Goal: Check status: Check status

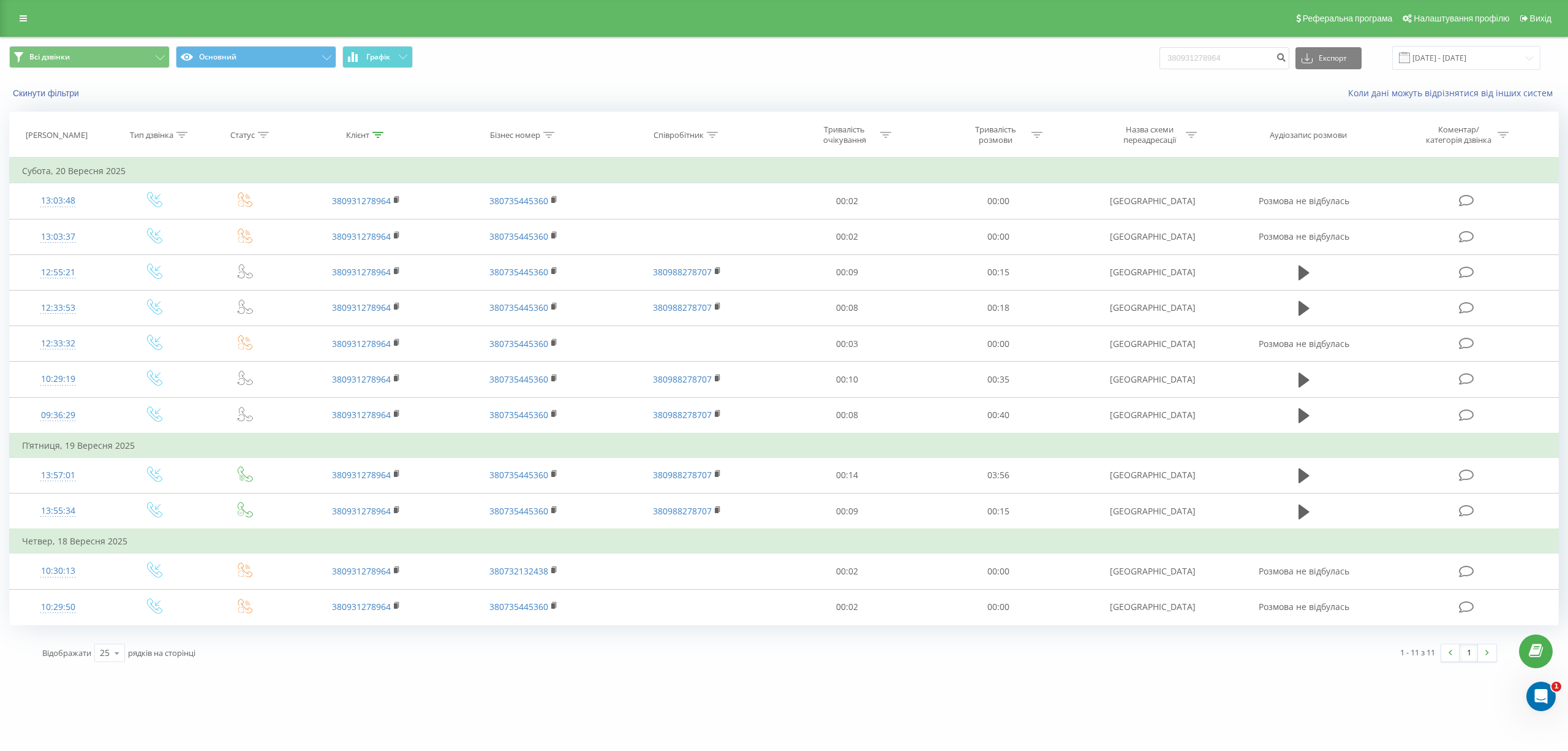
drag, startPoint x: 25, startPoint y: 23, endPoint x: 471, endPoint y: 87, distance: 450.6
click at [24, 23] on icon at bounding box center [23, 19] width 8 height 9
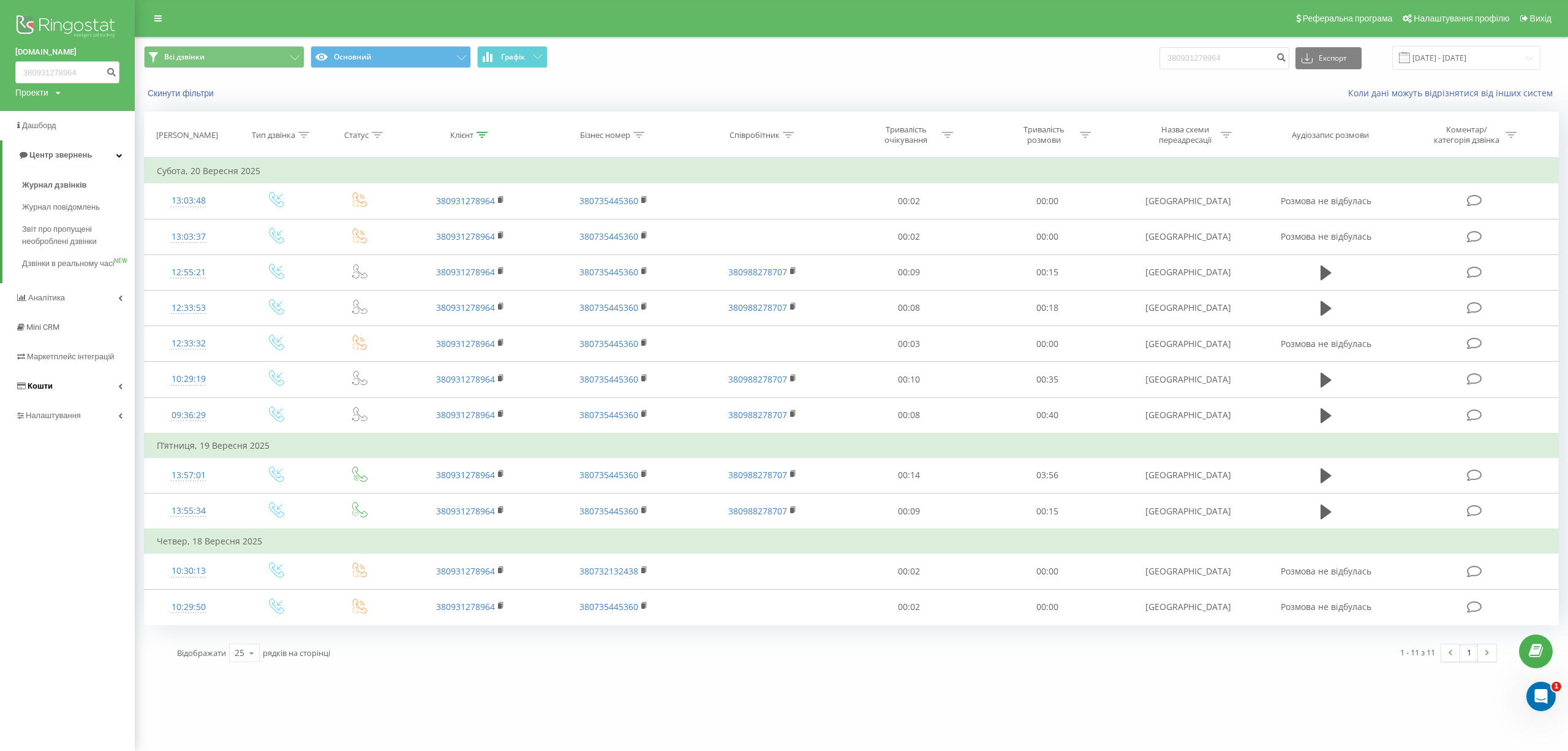
click at [94, 396] on link "Кошти" at bounding box center [67, 386] width 135 height 29
click at [94, 307] on link "Історія транзакцій" at bounding box center [78, 303] width 113 height 22
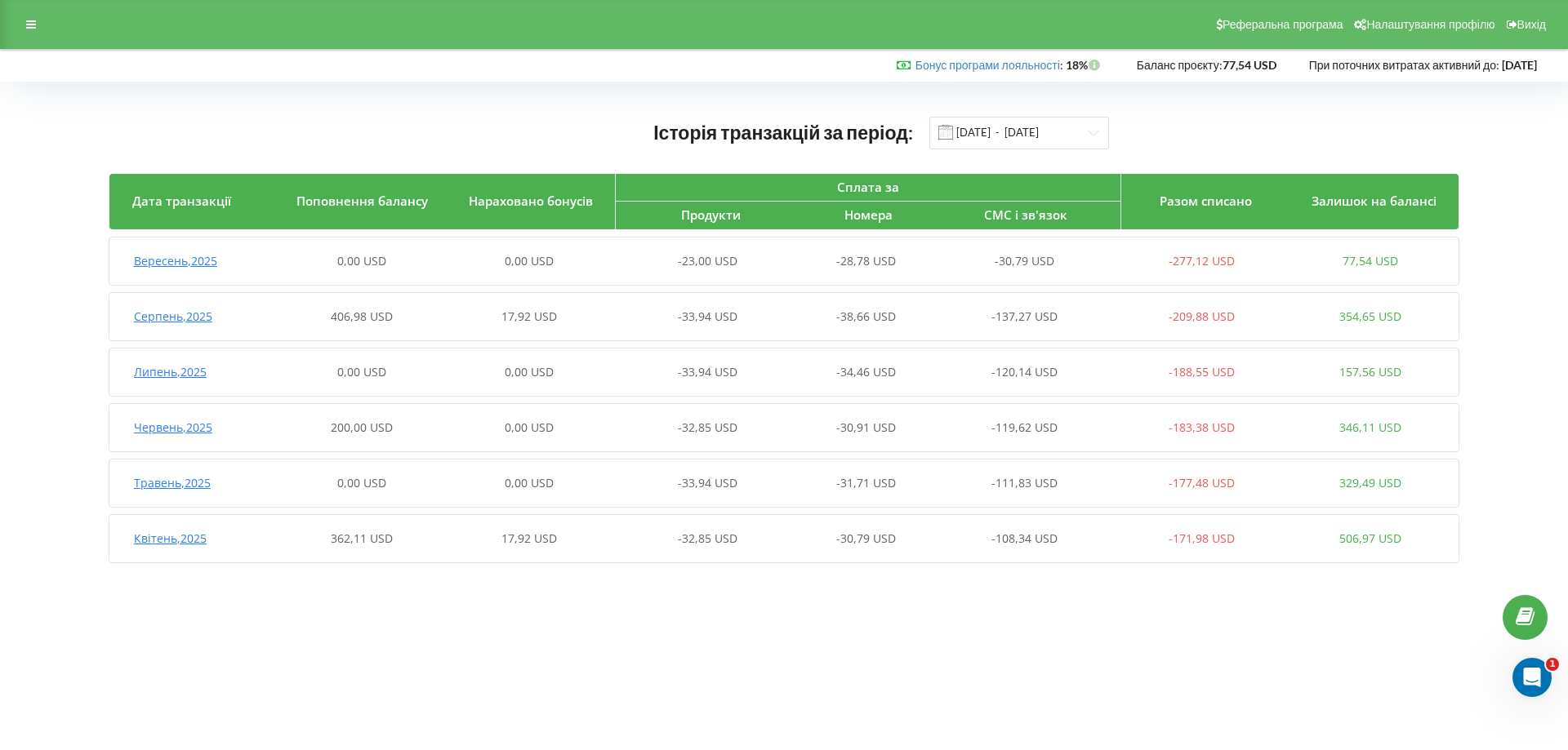
click at [248, 265] on div "Вересень , 2025" at bounding box center [194, 261] width 169 height 17
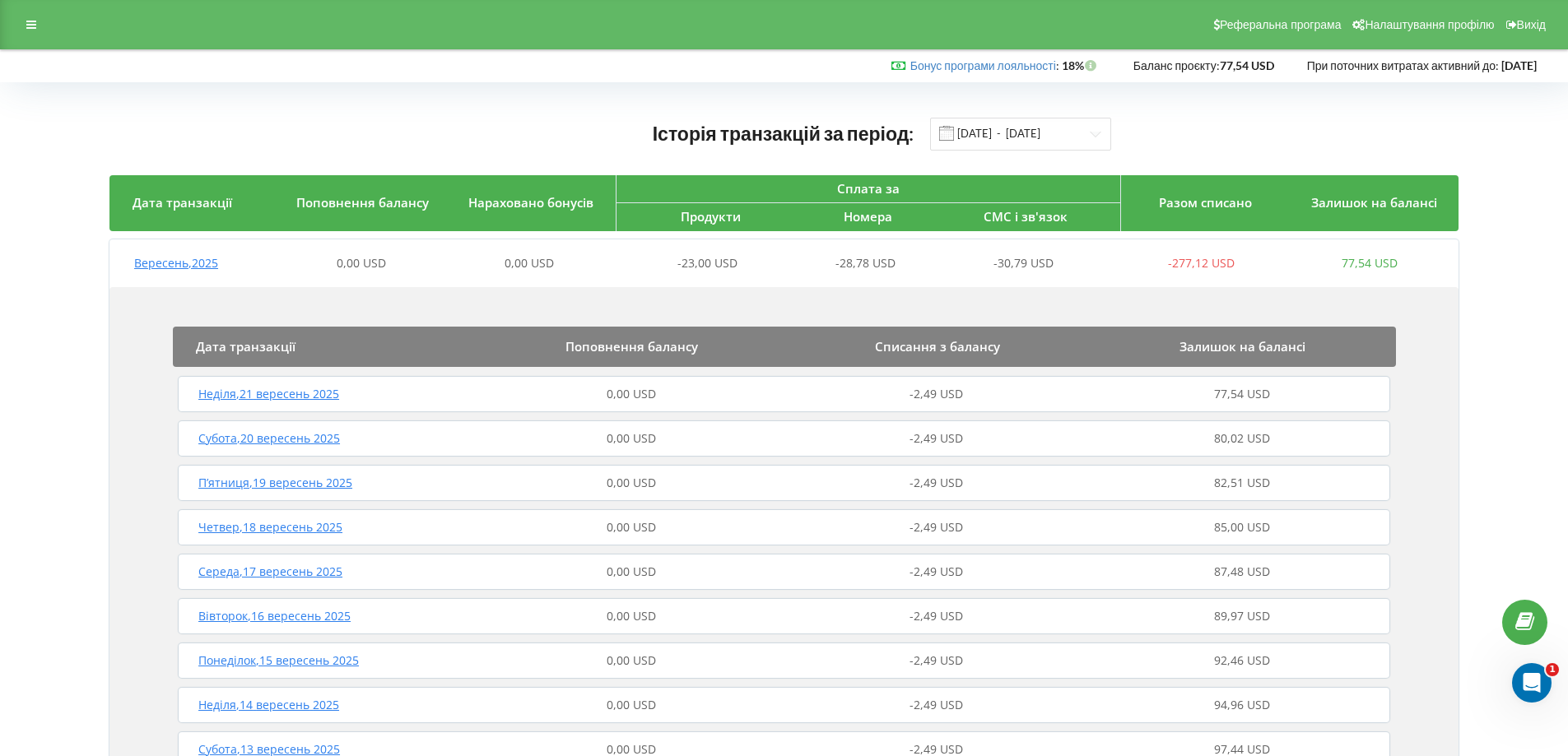
click at [407, 394] on div "Неділя , 21 вересень 2025" at bounding box center [326, 394] width 305 height 17
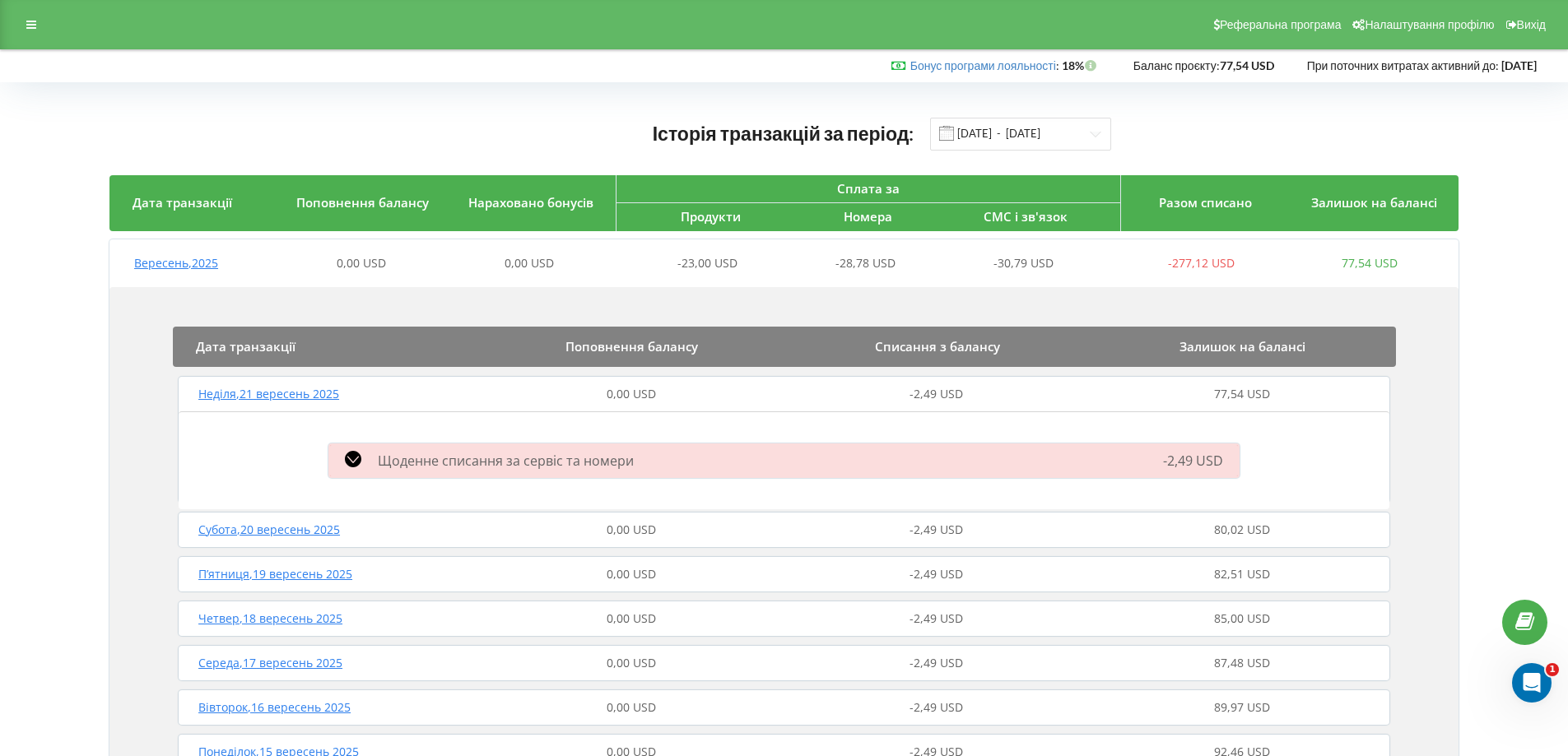
click at [358, 456] on icon at bounding box center [353, 459] width 17 height 17
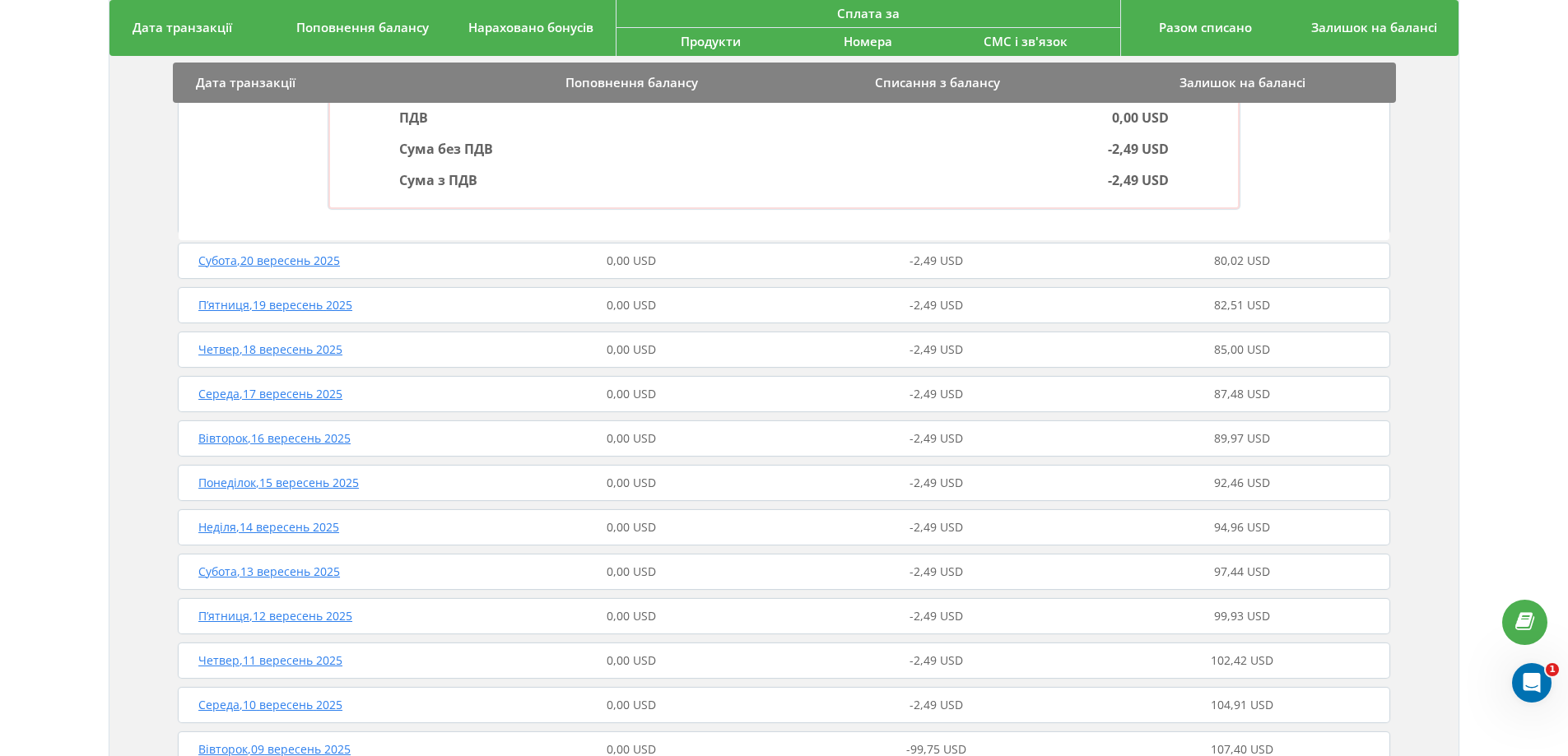
scroll to position [494, 0]
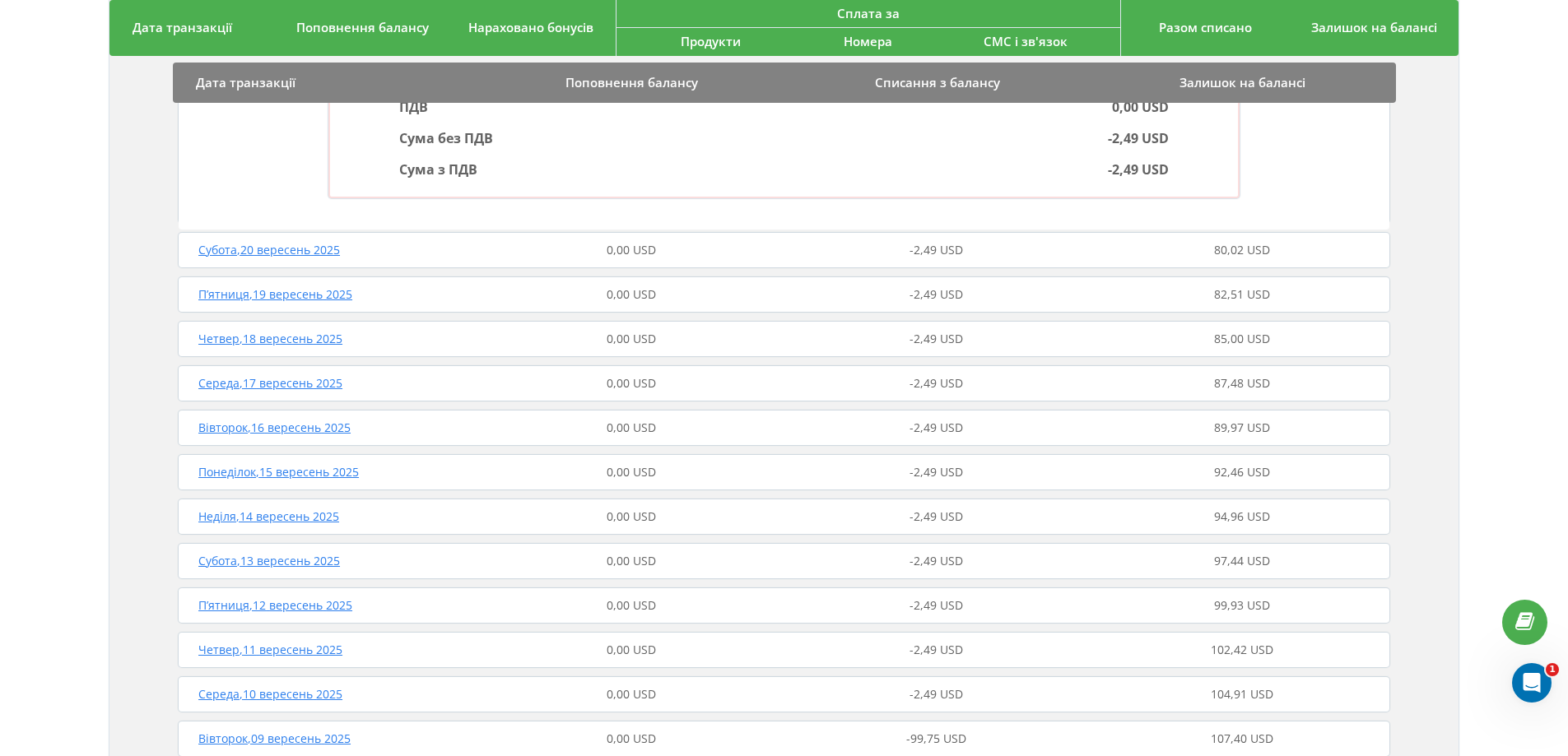
click at [467, 251] on div "Субота , 20 вересень 2025" at bounding box center [326, 251] width 305 height 17
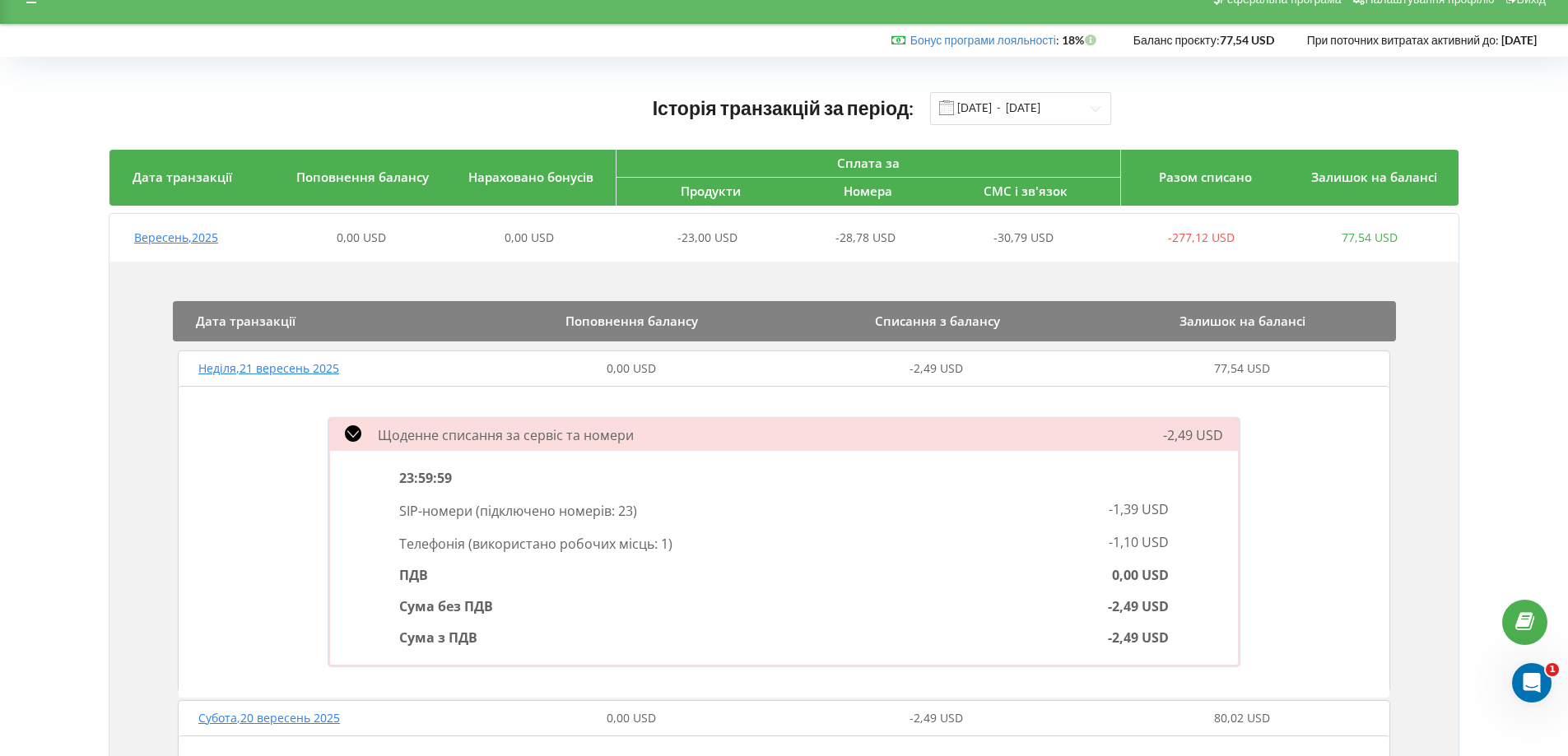
scroll to position [0, 0]
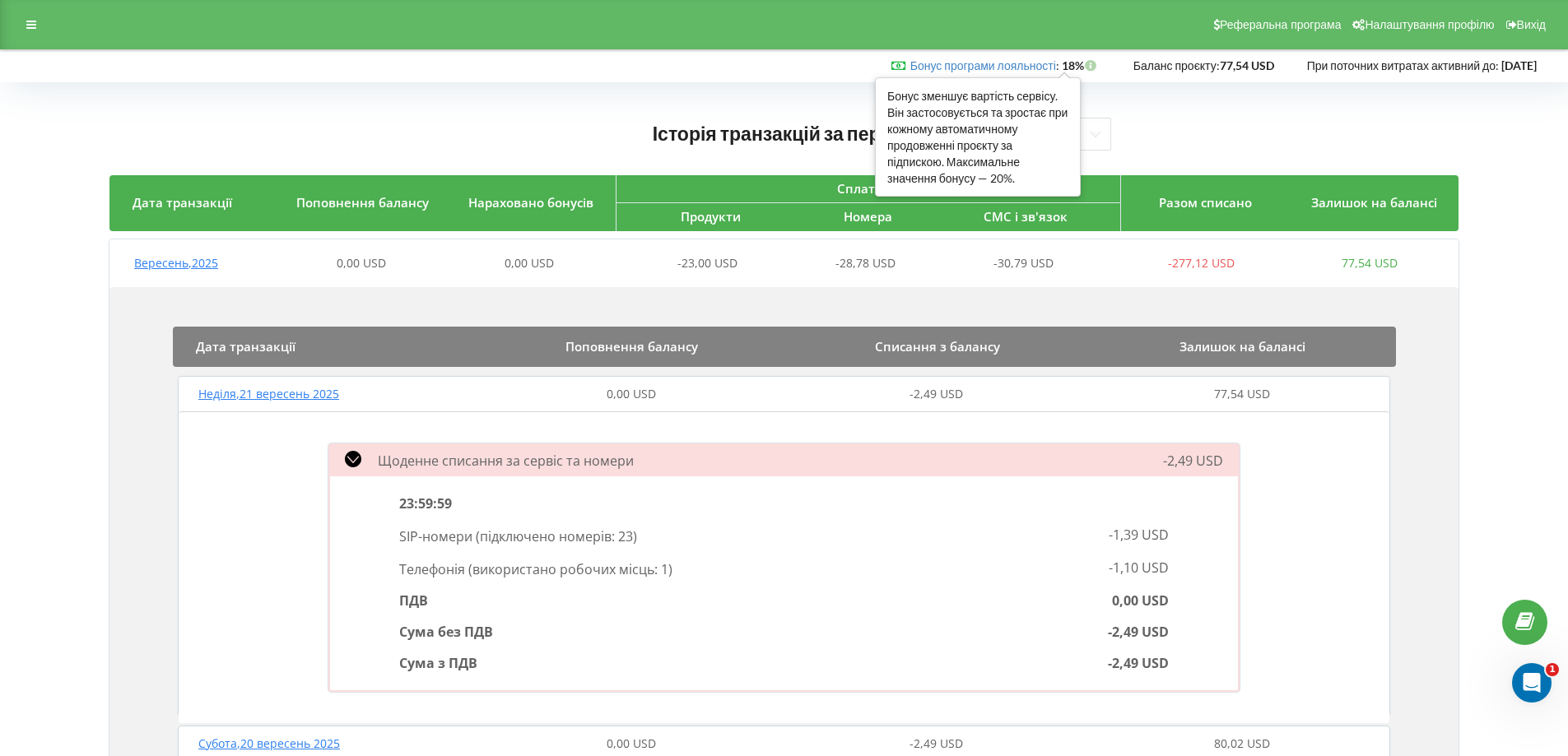
click at [1084, 64] on icon at bounding box center [1091, 64] width 14 height 12
